Goal: Transaction & Acquisition: Obtain resource

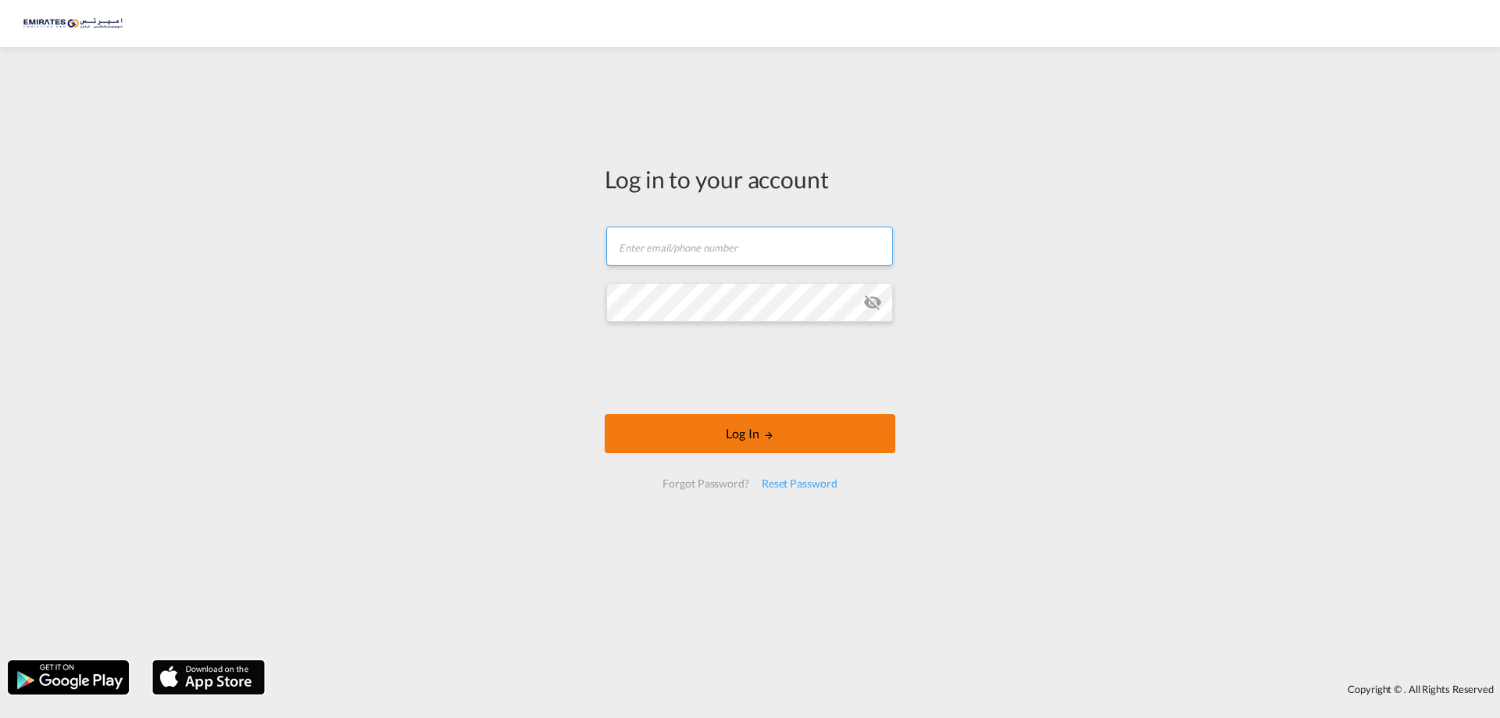
type input "[EMAIL_ADDRESS][DOMAIN_NAME]"
click at [761, 412] on form "[EMAIL_ADDRESS][DOMAIN_NAME] Email field is required Password field is required…" at bounding box center [750, 357] width 291 height 293
click at [753, 432] on button "Log In" at bounding box center [750, 433] width 291 height 39
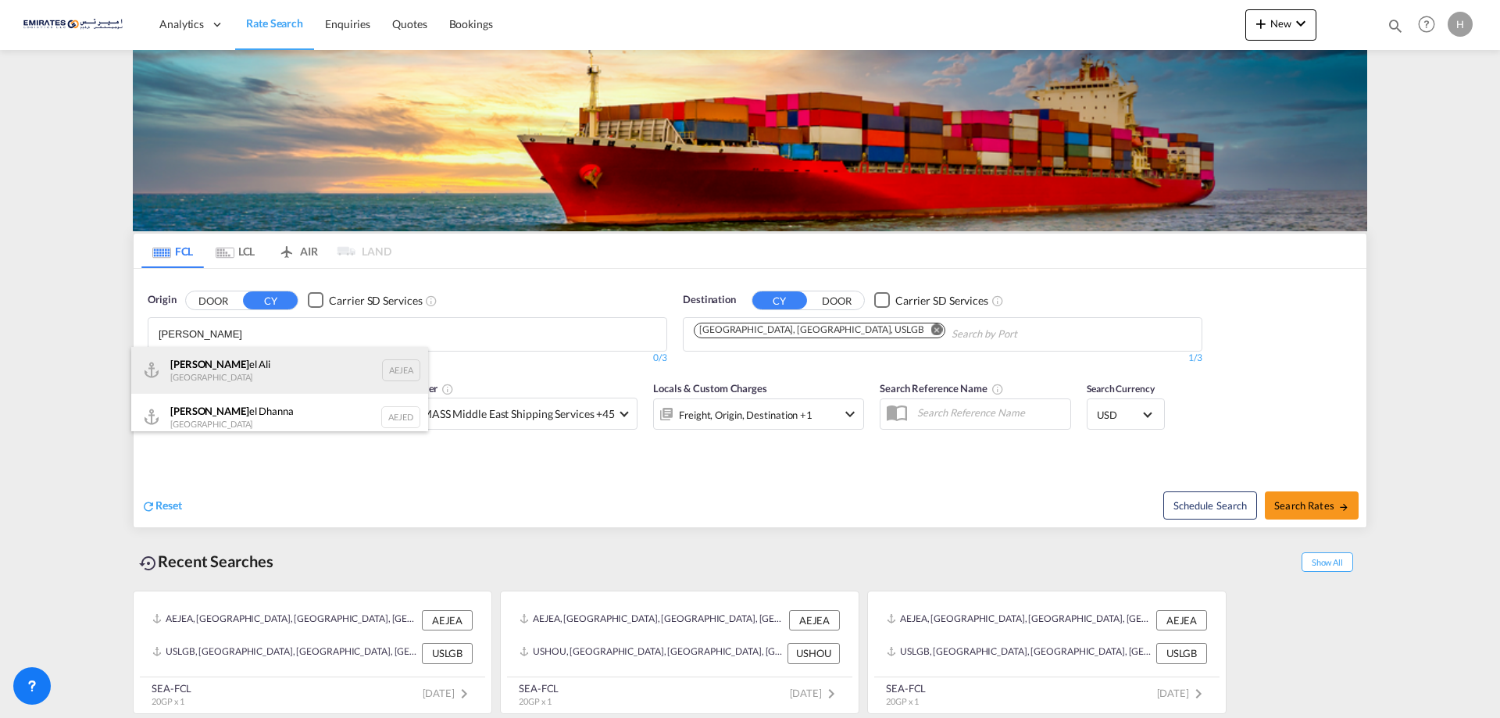
type input "[PERSON_NAME]"
click at [275, 381] on div "[PERSON_NAME] el Ali [GEOGRAPHIC_DATA] AEJEA" at bounding box center [279, 370] width 297 height 47
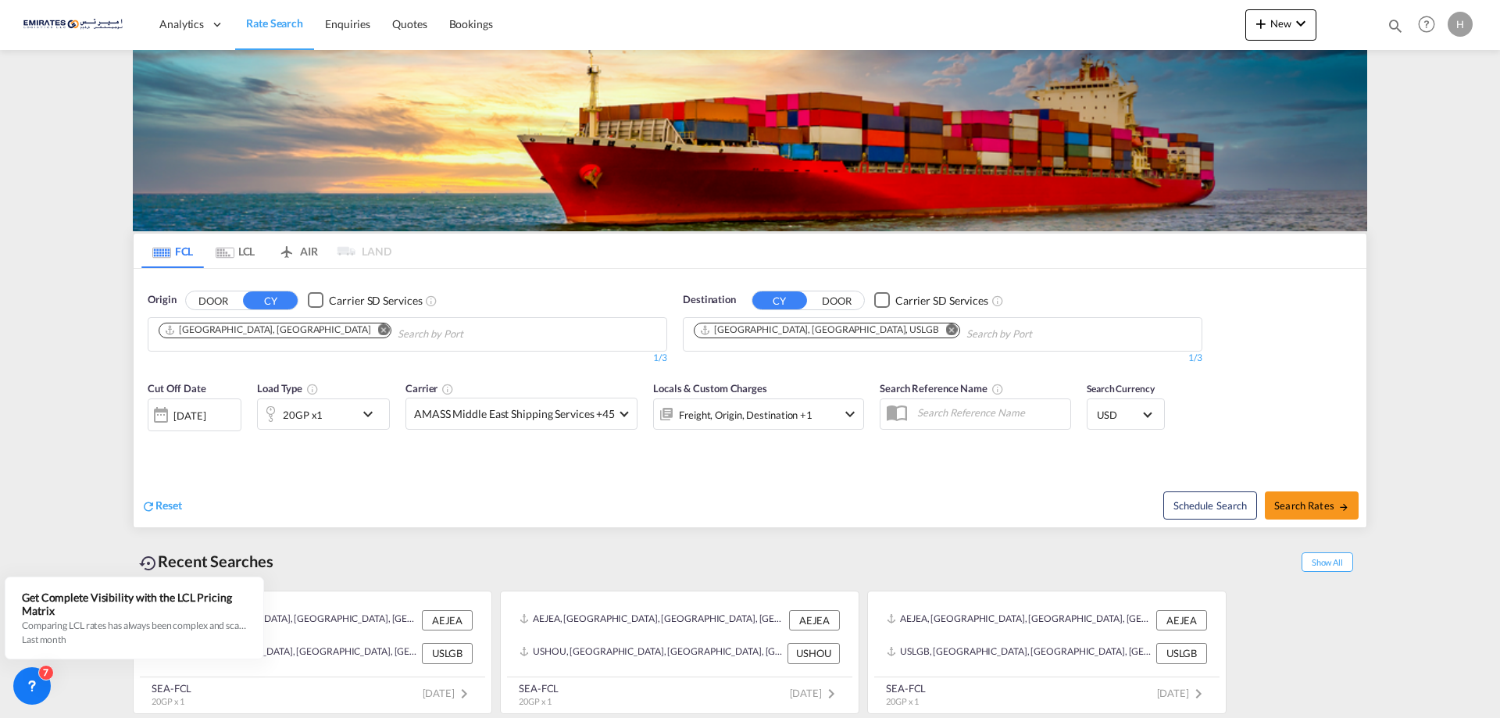
click at [946, 331] on md-icon "Remove" at bounding box center [952, 330] width 12 height 12
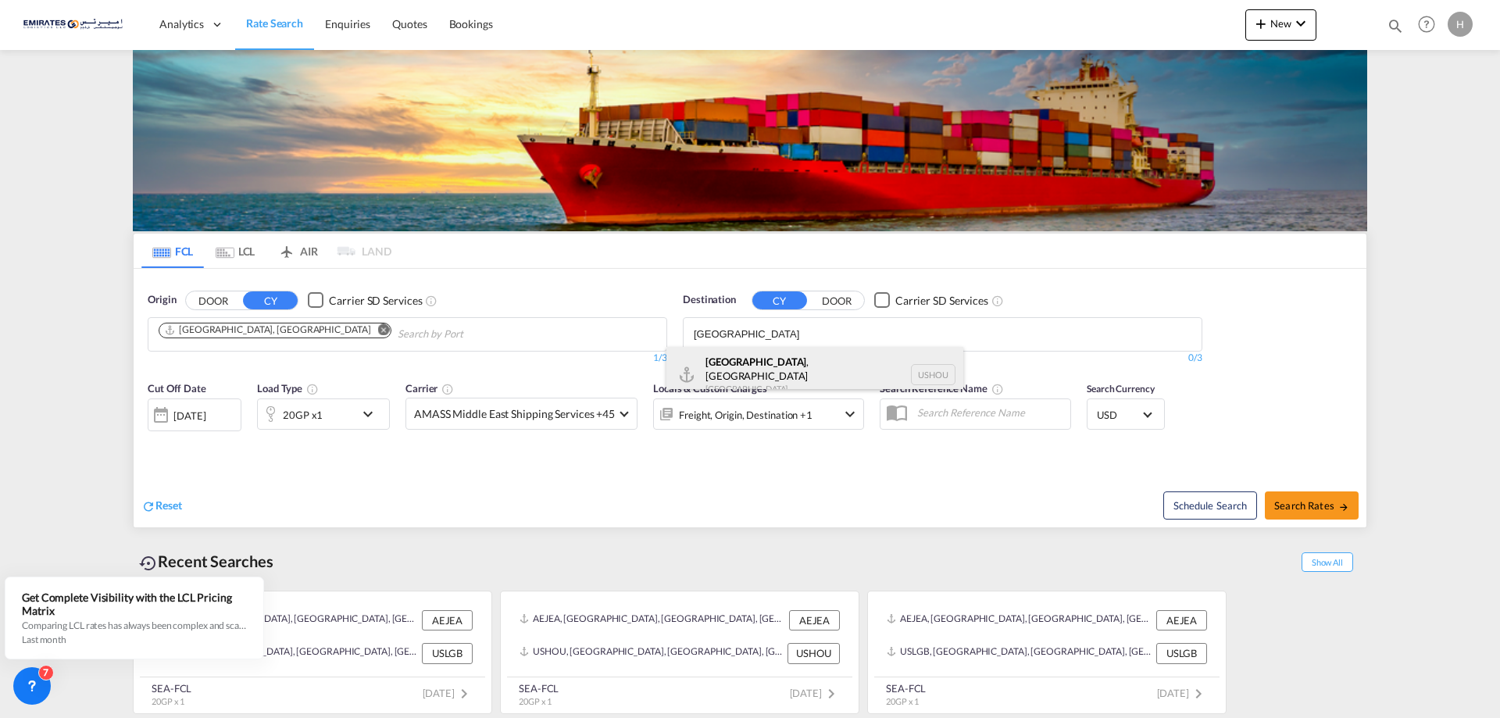
type input "[GEOGRAPHIC_DATA]"
click at [813, 373] on div "[GEOGRAPHIC_DATA] , [GEOGRAPHIC_DATA] [GEOGRAPHIC_DATA] USHOU" at bounding box center [815, 375] width 297 height 56
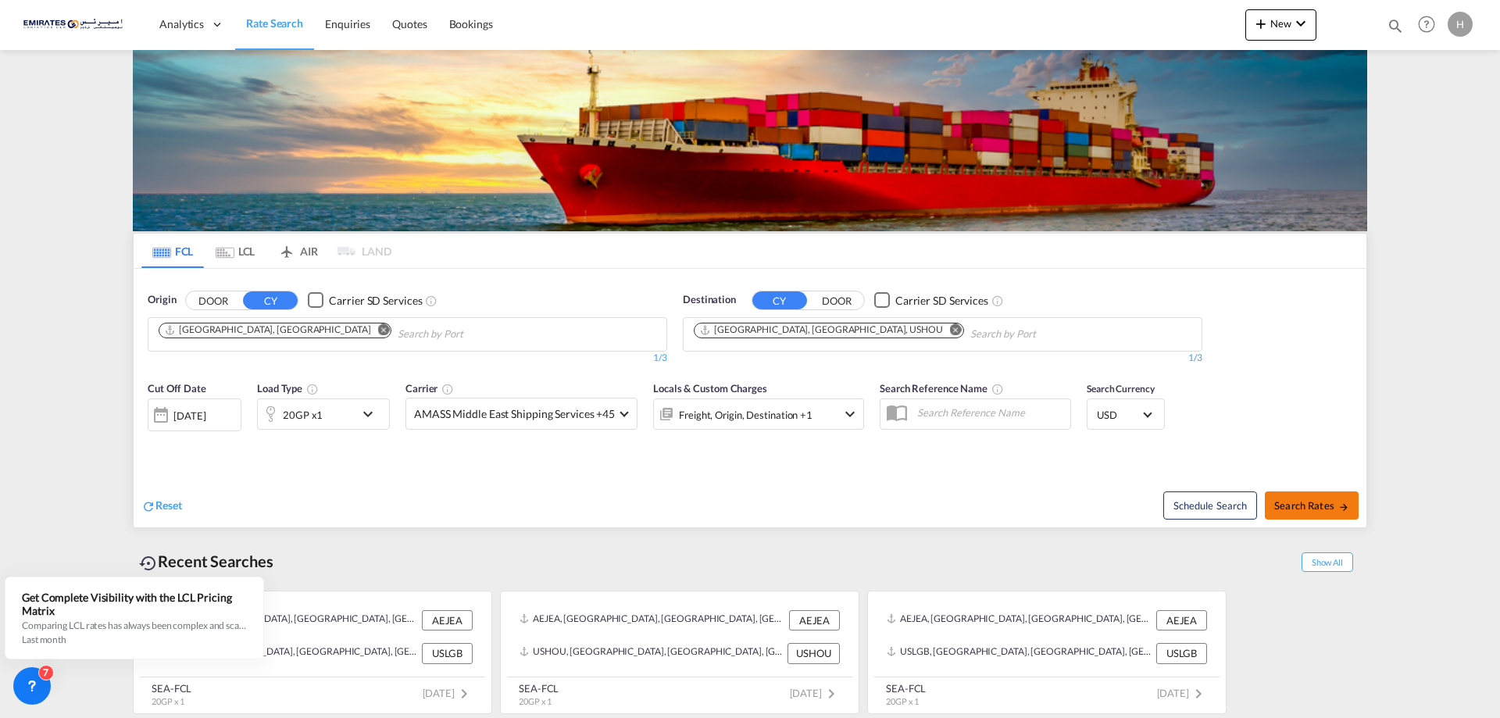
click at [1318, 508] on span "Search Rates" at bounding box center [1312, 505] width 75 height 13
type input "AEJEA to USHOU / [DATE]"
